Goal: Task Accomplishment & Management: Complete application form

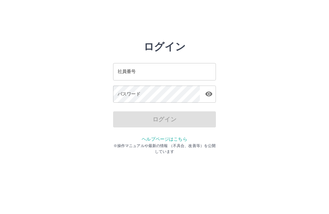
click at [119, 72] on div "社員番号 社員番号" at bounding box center [164, 71] width 103 height 17
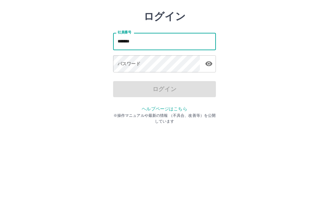
type input "*******"
click at [121, 85] on div "パスワード パスワード" at bounding box center [164, 94] width 103 height 18
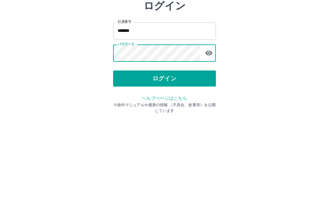
click at [192, 111] on button "ログイン" at bounding box center [164, 119] width 103 height 16
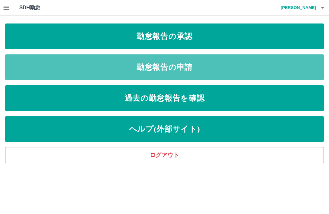
click at [230, 63] on link "勤怠報告の申請" at bounding box center [164, 67] width 319 height 26
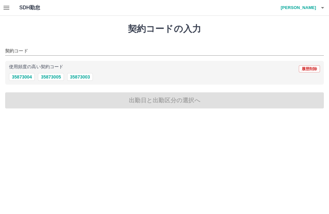
click at [53, 74] on button "35873005" at bounding box center [51, 77] width 26 height 8
type input "********"
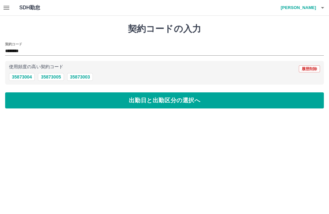
click at [223, 103] on button "出勤日と出勤区分の選択へ" at bounding box center [164, 100] width 319 height 16
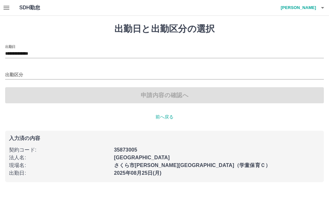
click at [21, 71] on input "出勤区分" at bounding box center [164, 75] width 319 height 8
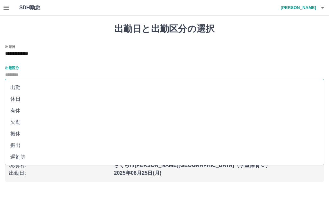
click at [15, 83] on li "出勤" at bounding box center [164, 88] width 319 height 12
type input "**"
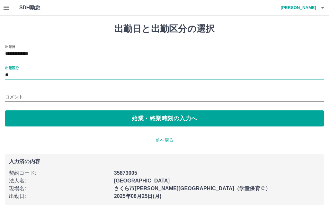
click at [192, 115] on button "始業・終業時刻の入力へ" at bounding box center [164, 118] width 319 height 16
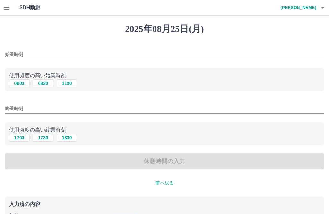
click at [44, 83] on button "0830" at bounding box center [43, 83] width 21 height 8
type input "****"
click at [45, 137] on button "1730" at bounding box center [43, 138] width 21 height 8
type input "****"
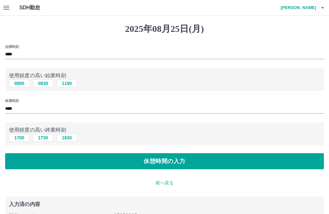
click at [199, 159] on button "休憩時間の入力" at bounding box center [164, 161] width 319 height 16
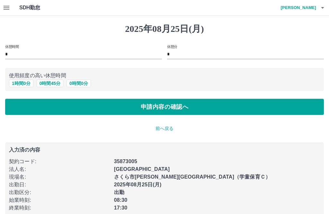
click at [24, 83] on button "1 時間 0 分" at bounding box center [21, 83] width 24 height 8
type input "*"
click at [205, 101] on button "申請内容の確認へ" at bounding box center [164, 107] width 319 height 16
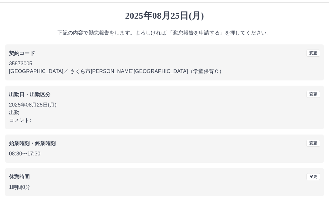
scroll to position [6, 0]
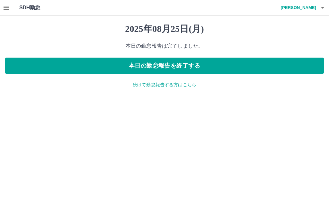
click at [8, 3] on button "button" at bounding box center [6, 7] width 13 height 15
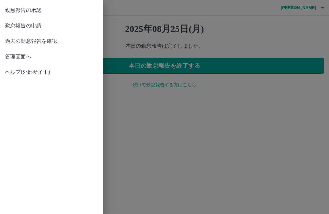
click at [31, 43] on span "過去の勤怠報告を確認" at bounding box center [51, 41] width 92 height 8
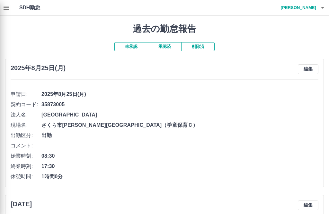
click at [168, 45] on div at bounding box center [164, 107] width 329 height 214
click at [166, 47] on div at bounding box center [164, 107] width 329 height 214
click at [167, 44] on div at bounding box center [164, 107] width 329 height 214
click at [167, 45] on div at bounding box center [164, 107] width 329 height 214
click at [164, 46] on div at bounding box center [164, 107] width 329 height 214
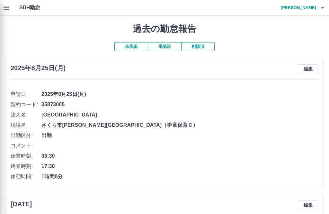
click at [167, 43] on div at bounding box center [164, 107] width 329 height 214
click at [164, 48] on div at bounding box center [164, 107] width 329 height 214
click at [133, 45] on div at bounding box center [164, 107] width 329 height 214
click at [9, 8] on div at bounding box center [164, 107] width 329 height 214
click at [6, 9] on div at bounding box center [164, 107] width 329 height 214
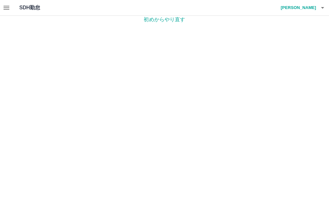
click at [5, 6] on icon "button" at bounding box center [7, 8] width 6 height 4
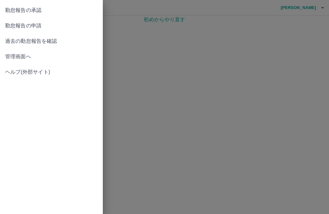
click at [32, 23] on span "勤怠報告の申請" at bounding box center [51, 26] width 92 height 8
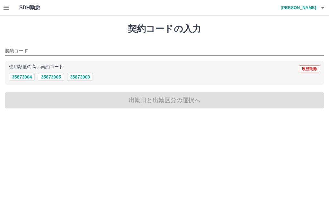
click at [8, 9] on icon "button" at bounding box center [7, 8] width 8 height 8
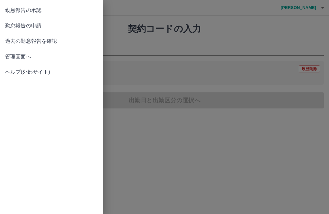
click at [31, 8] on span "勤怠報告の承認" at bounding box center [51, 10] width 92 height 8
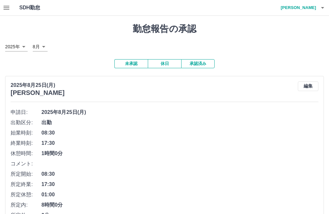
click at [199, 62] on button "承認済み" at bounding box center [197, 63] width 33 height 9
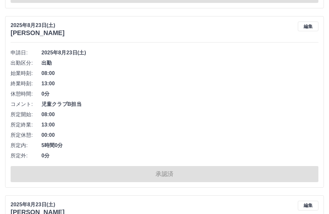
scroll to position [489, 0]
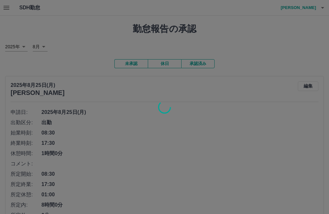
click at [6, 7] on div at bounding box center [164, 107] width 329 height 214
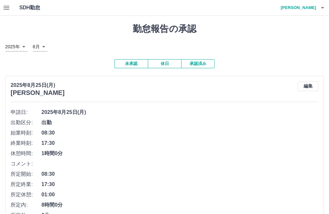
click at [6, 9] on icon "button" at bounding box center [7, 8] width 6 height 4
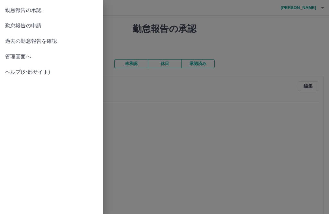
click at [37, 42] on span "過去の勤怠報告を確認" at bounding box center [51, 41] width 92 height 8
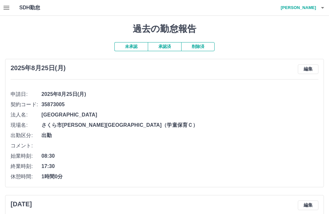
click at [200, 47] on button "削除済" at bounding box center [197, 46] width 33 height 9
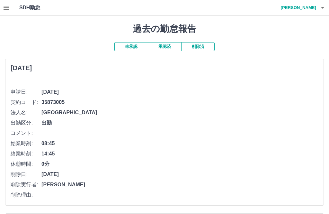
click at [102, 102] on span "35873005" at bounding box center [179, 102] width 277 height 8
click at [11, 6] on button "button" at bounding box center [6, 7] width 13 height 15
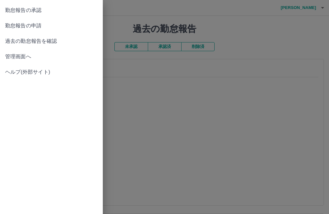
click at [33, 10] on span "勤怠報告の承認" at bounding box center [51, 10] width 92 height 8
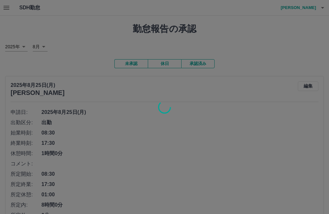
click at [202, 64] on div at bounding box center [164, 107] width 329 height 214
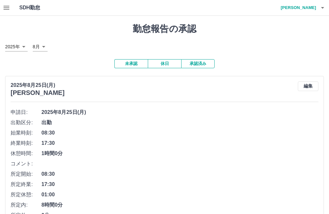
click at [200, 67] on button "承認済み" at bounding box center [197, 63] width 33 height 9
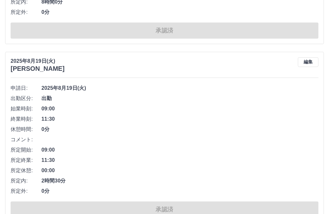
scroll to position [3776, 0]
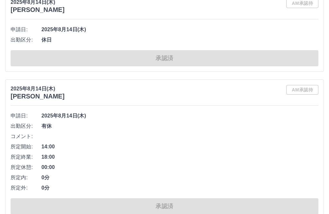
scroll to position [7068, 0]
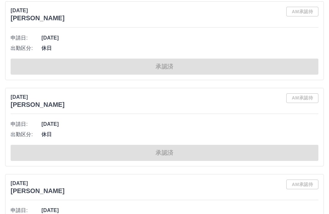
scroll to position [9806, 0]
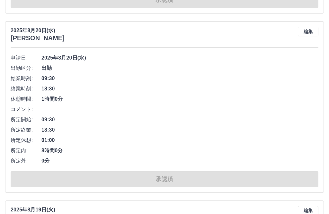
scroll to position [3609, 0]
click at [239, 120] on span "09:30" at bounding box center [179, 120] width 277 height 8
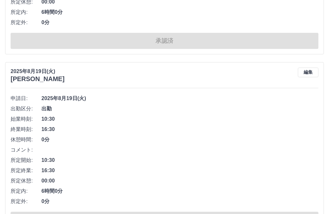
scroll to position [4803, 0]
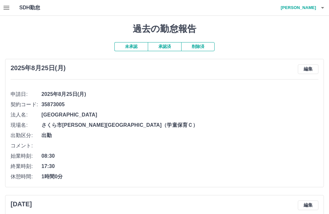
click at [10, 6] on icon "button" at bounding box center [7, 8] width 8 height 8
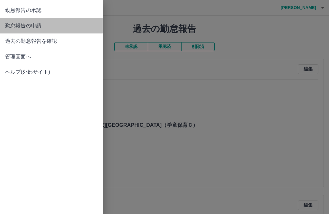
click at [31, 24] on span "勤怠報告の申請" at bounding box center [51, 26] width 92 height 8
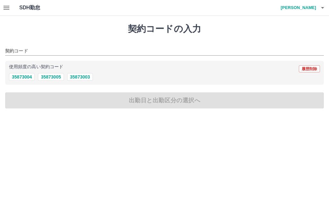
click at [53, 73] on button "35873005" at bounding box center [51, 77] width 26 height 8
type input "********"
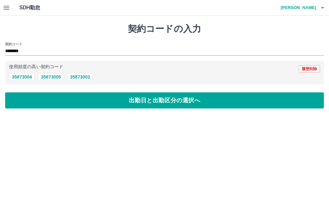
click at [200, 97] on button "出勤日と出勤区分の選択へ" at bounding box center [164, 100] width 319 height 16
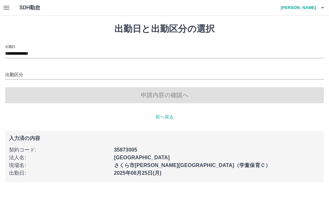
click at [32, 50] on input "**********" at bounding box center [164, 54] width 319 height 8
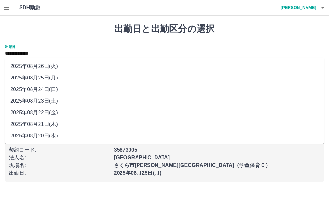
click at [164, 104] on li "2025年08月23日(土)" at bounding box center [164, 101] width 319 height 12
type input "**********"
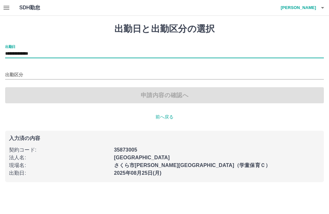
click at [3, 7] on icon "button" at bounding box center [7, 8] width 8 height 8
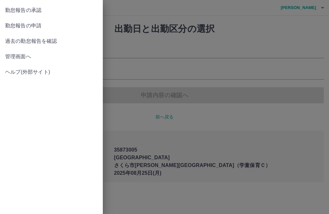
click at [23, 42] on span "過去の勤怠報告を確認" at bounding box center [51, 41] width 92 height 8
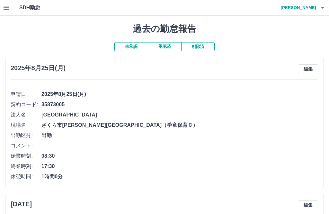
click at [164, 47] on button "承認済" at bounding box center [164, 46] width 33 height 9
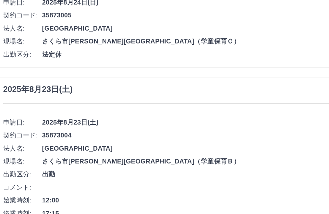
scroll to position [87, 0]
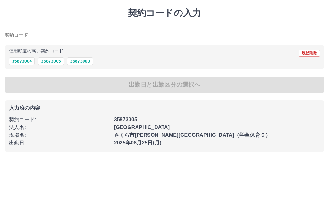
type input "********"
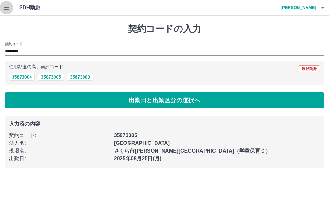
click at [11, 4] on button "button" at bounding box center [6, 7] width 13 height 15
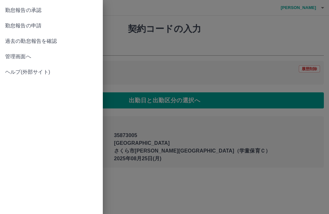
click at [49, 40] on span "過去の勤怠報告を確認" at bounding box center [51, 41] width 92 height 8
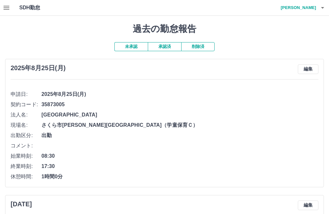
click at [167, 45] on button "承認済" at bounding box center [164, 46] width 33 height 9
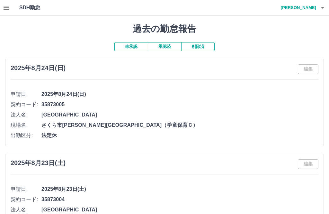
click at [329, 6] on button "button" at bounding box center [322, 7] width 13 height 15
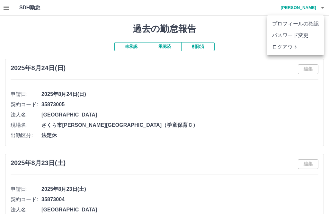
click at [284, 48] on li "ログアウト" at bounding box center [295, 47] width 57 height 12
